Goal: Task Accomplishment & Management: Use online tool/utility

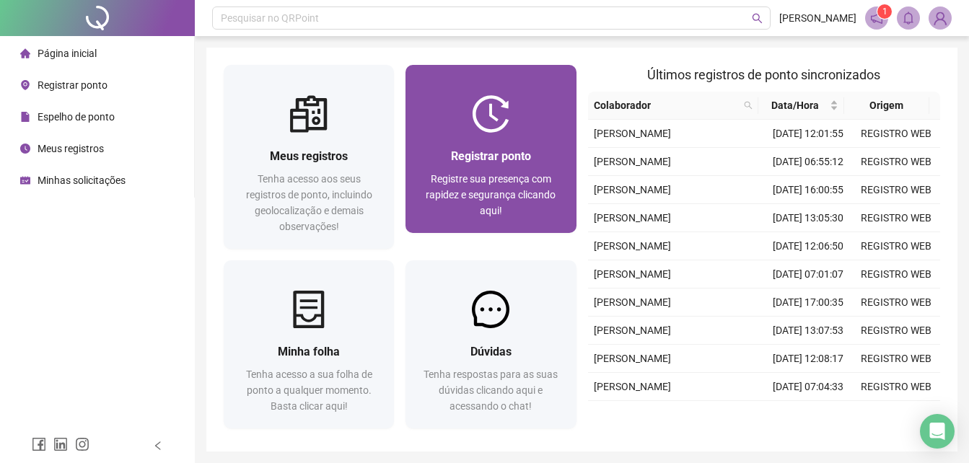
click at [499, 182] on span "Registre sua presença com rapidez e segurança clicando aqui!" at bounding box center [491, 194] width 130 height 43
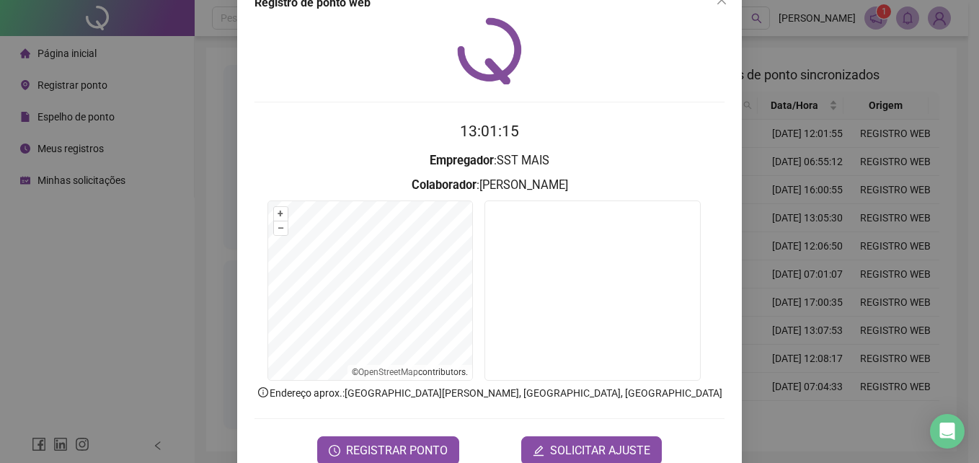
scroll to position [69, 0]
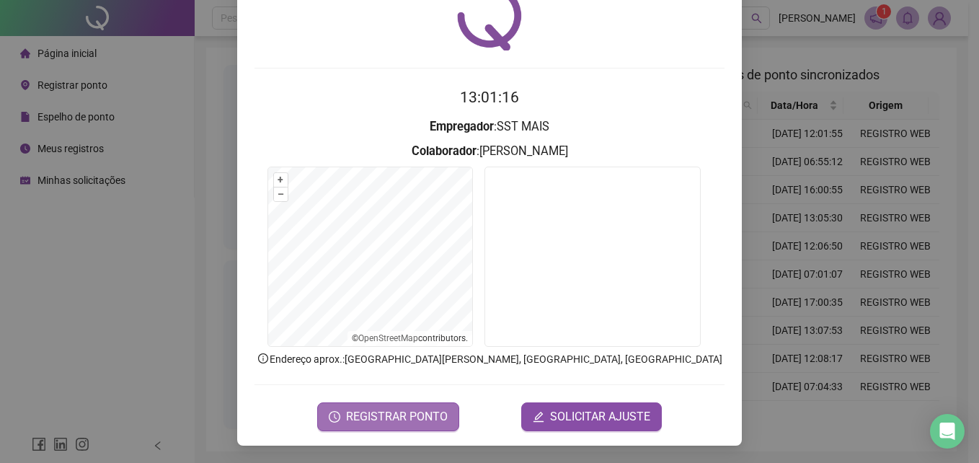
click at [392, 410] on span "REGISTRAR PONTO" at bounding box center [397, 416] width 102 height 17
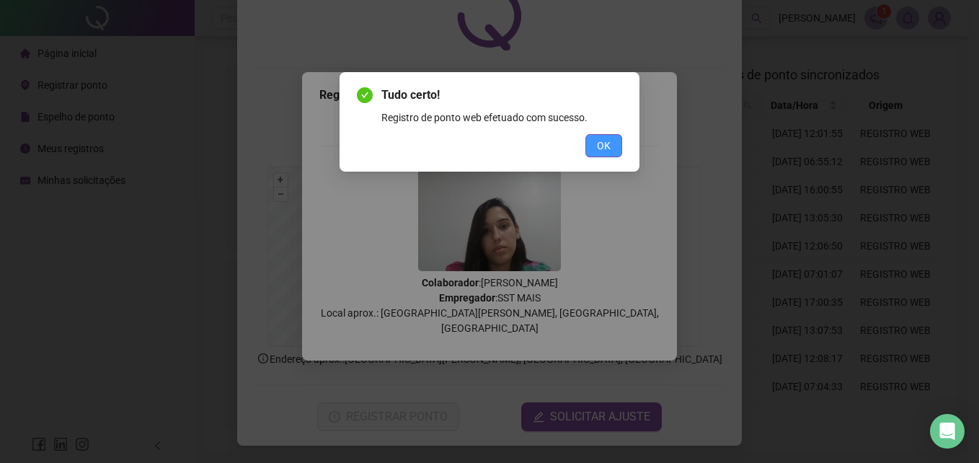
click at [611, 144] on button "OK" at bounding box center [604, 145] width 37 height 23
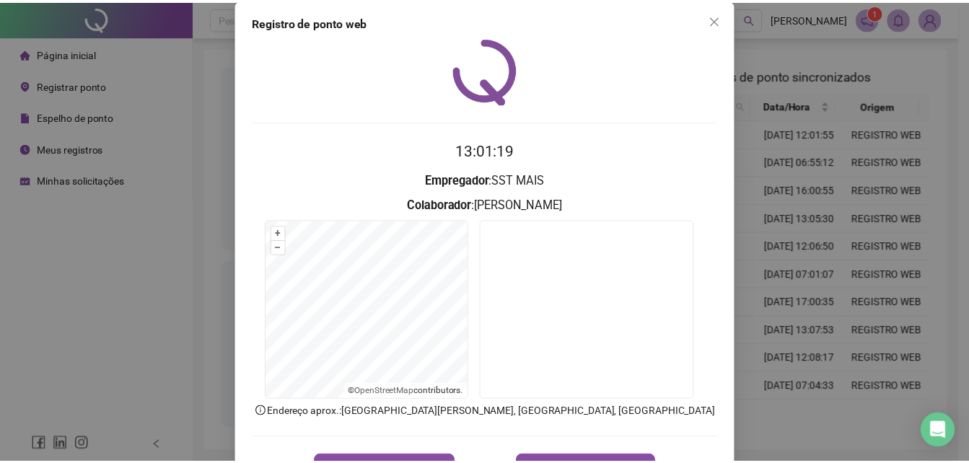
scroll to position [0, 0]
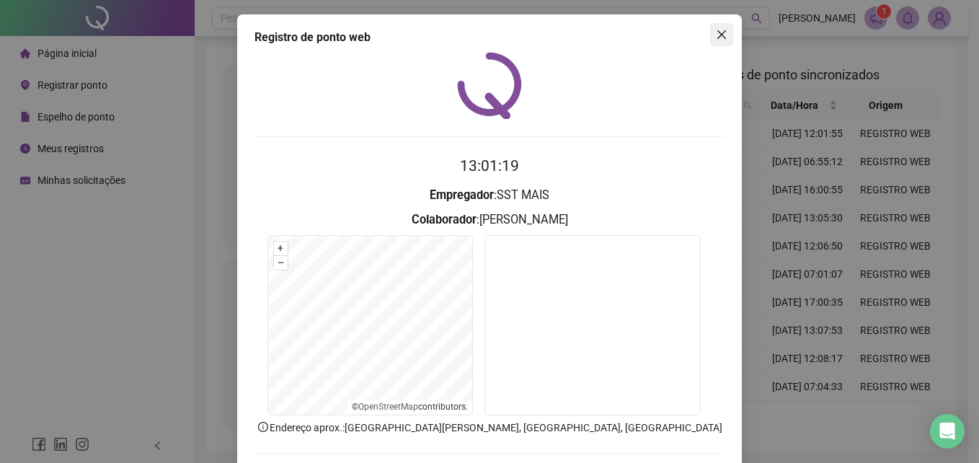
click at [715, 27] on button "Close" at bounding box center [721, 34] width 23 height 23
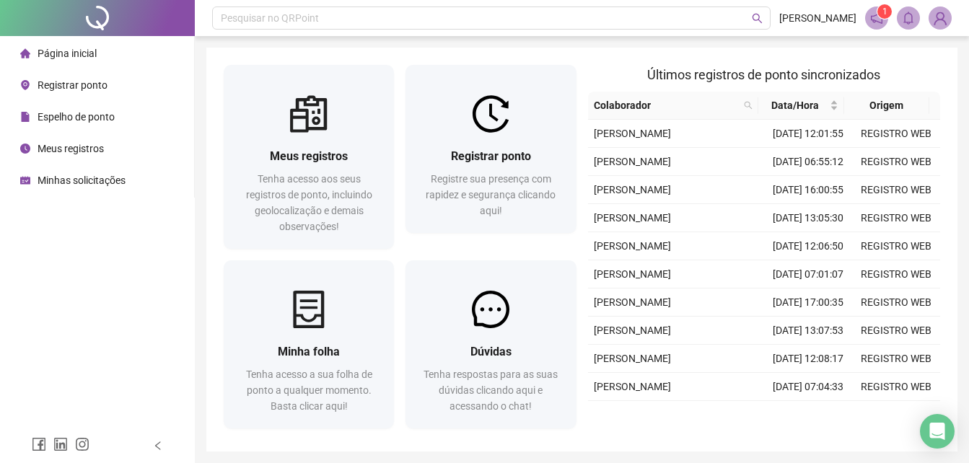
drag, startPoint x: 308, startPoint y: 180, endPoint x: 154, endPoint y: 88, distance: 179.2
click at [308, 180] on span "Tenha acesso aos seus registros de ponto, incluindo geolocalização e demais obs…" at bounding box center [309, 202] width 126 height 59
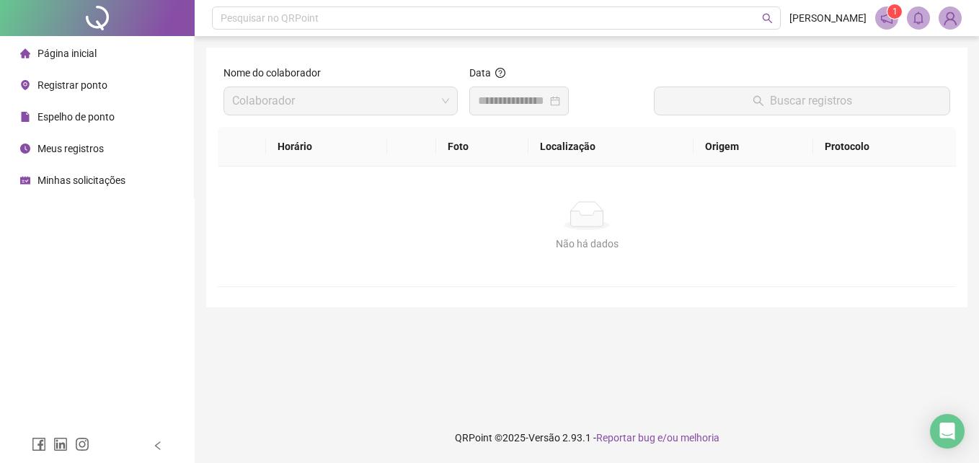
click at [82, 48] on span "Página inicial" at bounding box center [67, 54] width 59 height 12
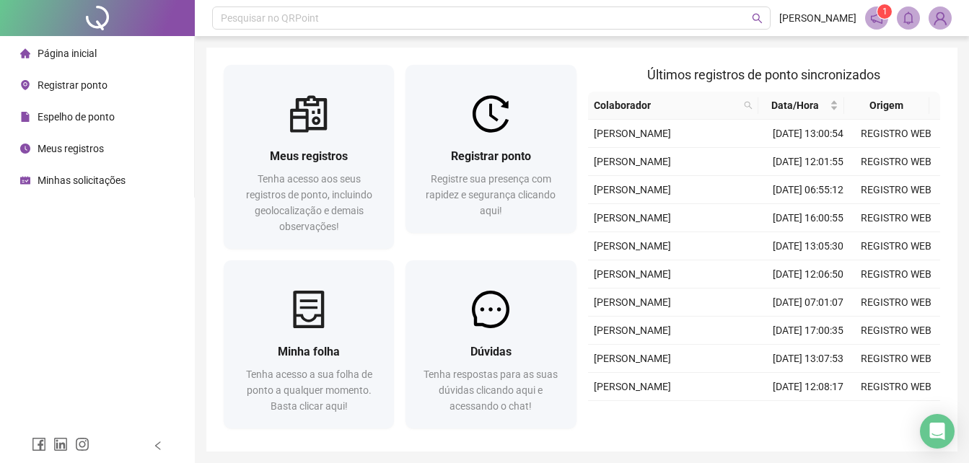
click at [884, 26] on span at bounding box center [876, 17] width 23 height 23
